Goal: Task Accomplishment & Management: Manage account settings

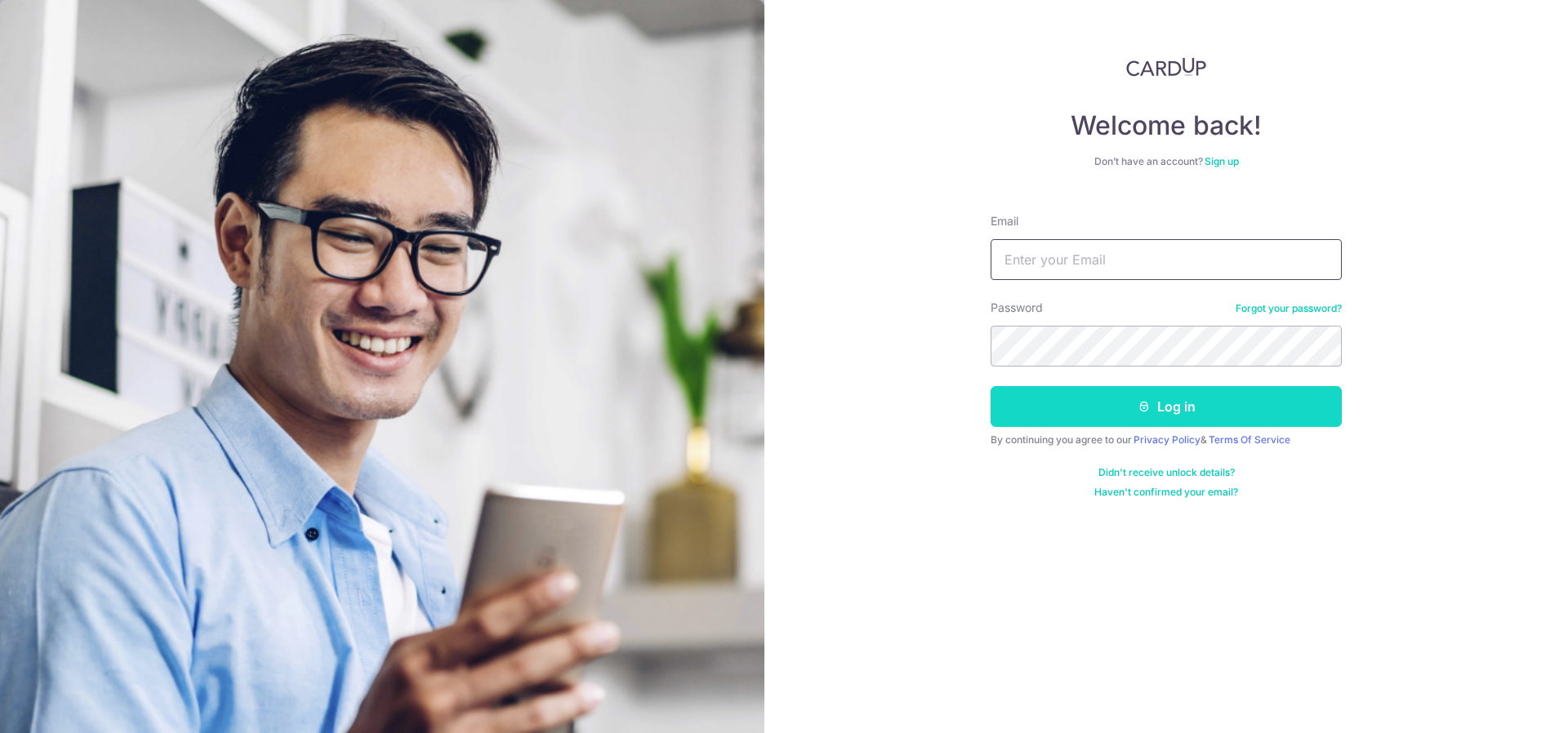
type input "[EMAIL_ADDRESS][DOMAIN_NAME]"
click at [1157, 404] on button "Log in" at bounding box center [1166, 406] width 351 height 40
